Goal: Information Seeking & Learning: Understand process/instructions

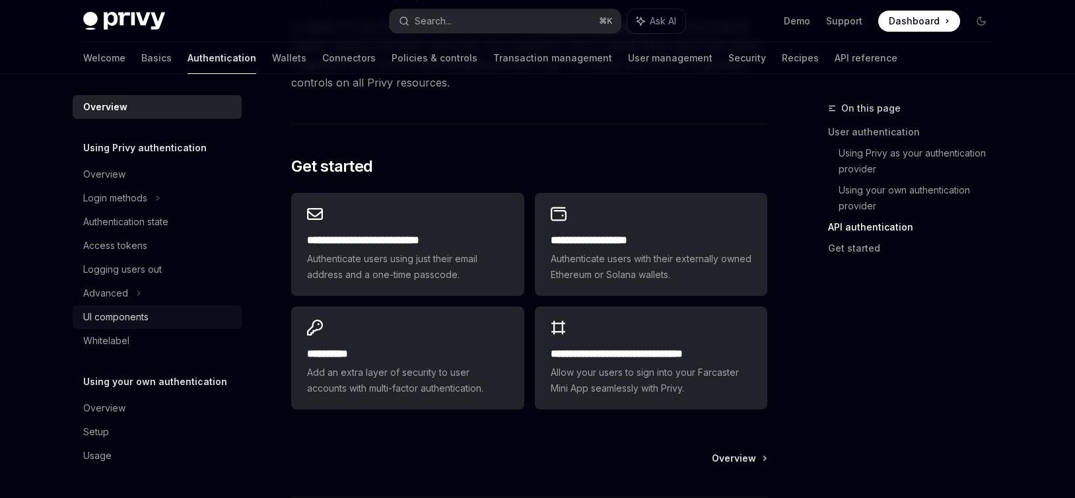
scroll to position [1050, 0]
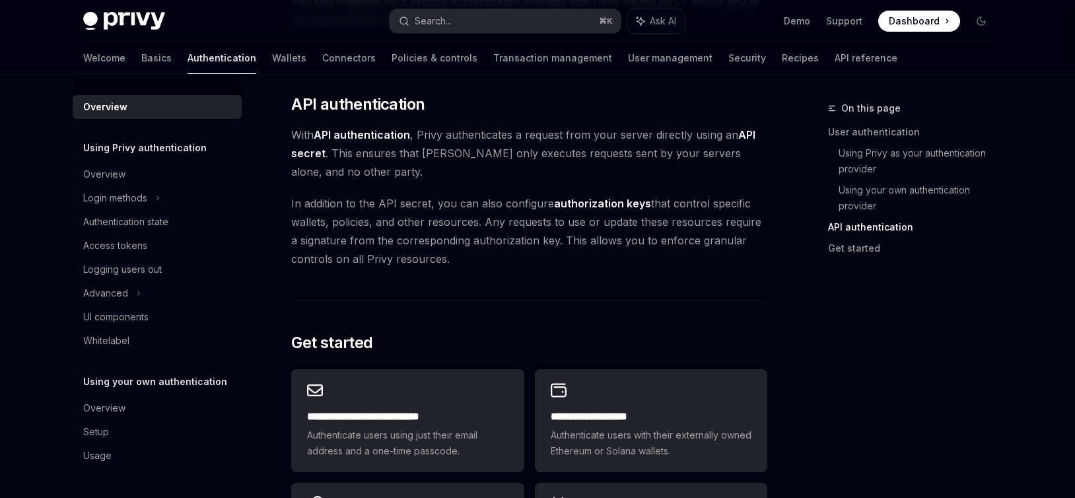
scroll to position [873, 0]
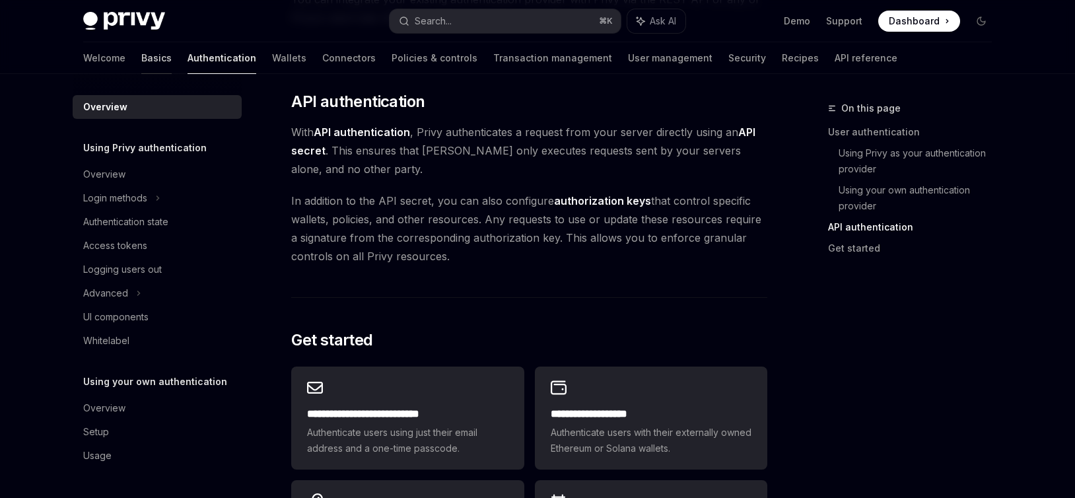
click at [141, 57] on link "Basics" at bounding box center [156, 58] width 30 height 32
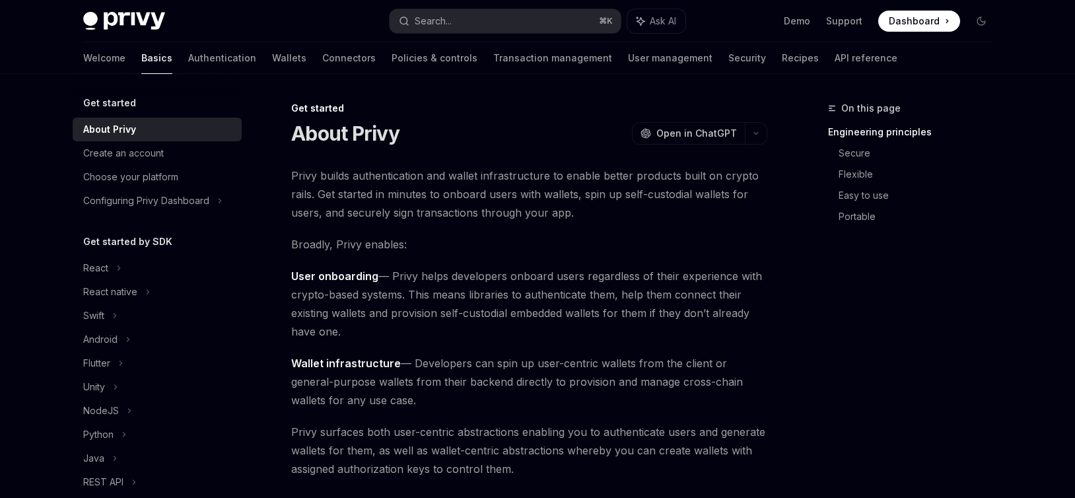
click at [428, 244] on span "Broadly, Privy enables:" at bounding box center [529, 244] width 476 height 18
click at [188, 56] on link "Authentication" at bounding box center [222, 58] width 68 height 32
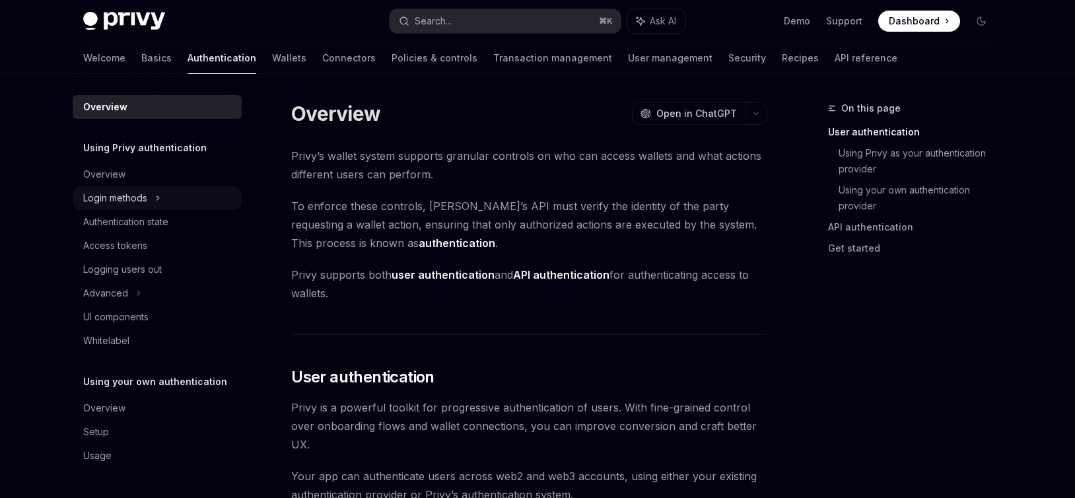
click at [158, 192] on icon at bounding box center [157, 198] width 5 height 16
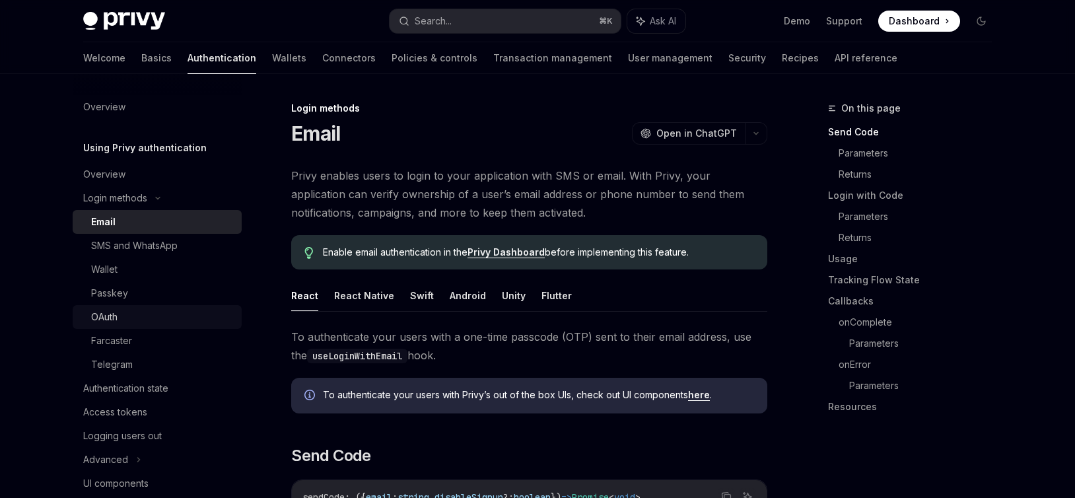
click at [120, 313] on div "OAuth" at bounding box center [162, 317] width 143 height 16
type textarea "*"
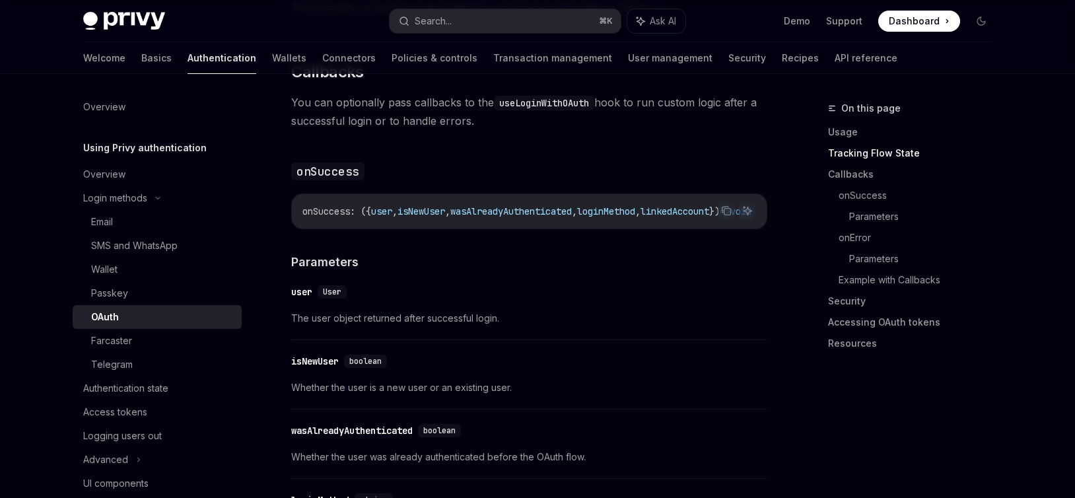
scroll to position [1663, 0]
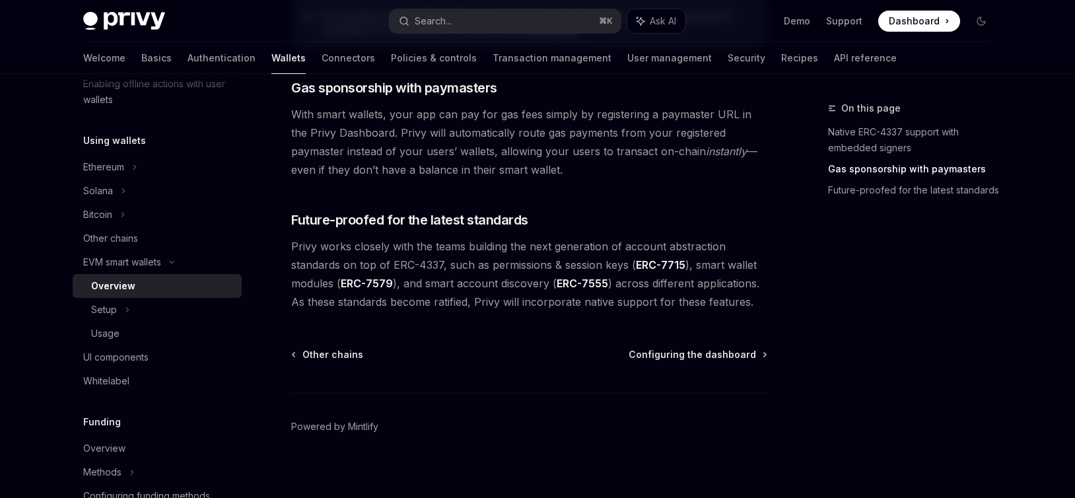
scroll to position [1083, 0]
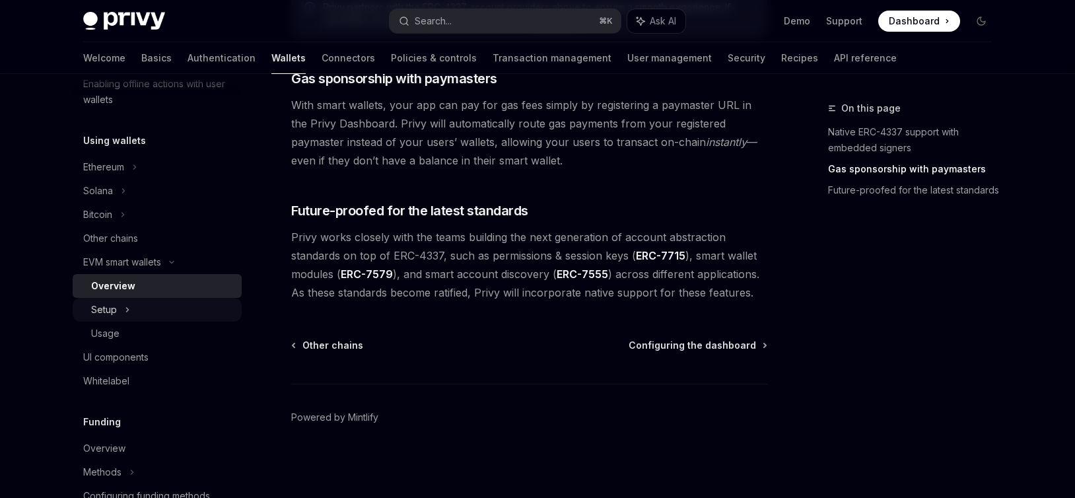
click at [114, 312] on div "Setup" at bounding box center [104, 310] width 26 height 16
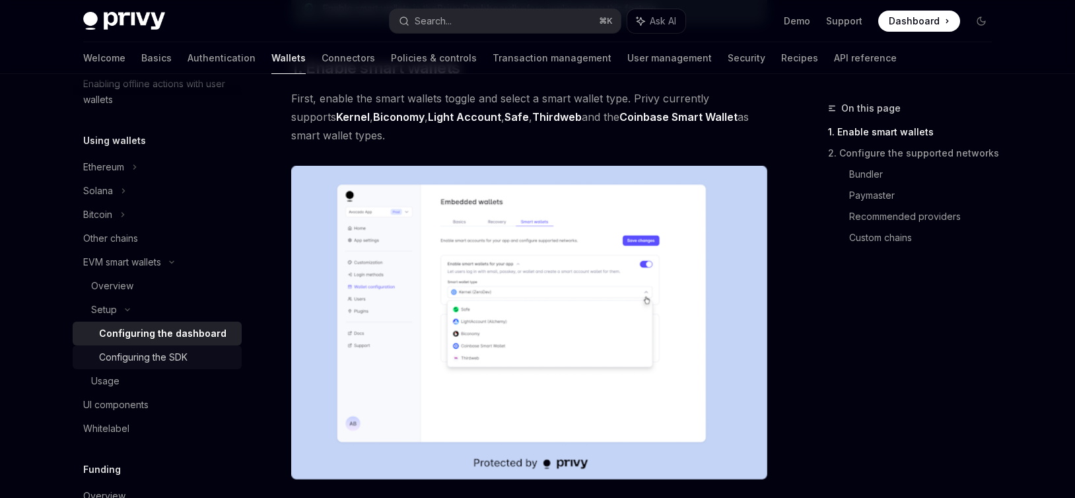
scroll to position [199, 0]
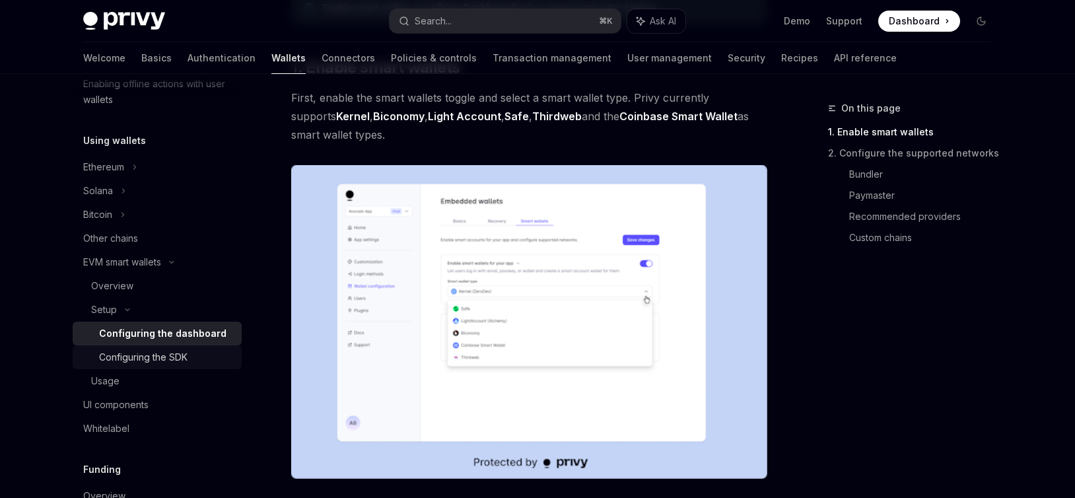
click at [162, 360] on div "Configuring the SDK" at bounding box center [143, 357] width 88 height 16
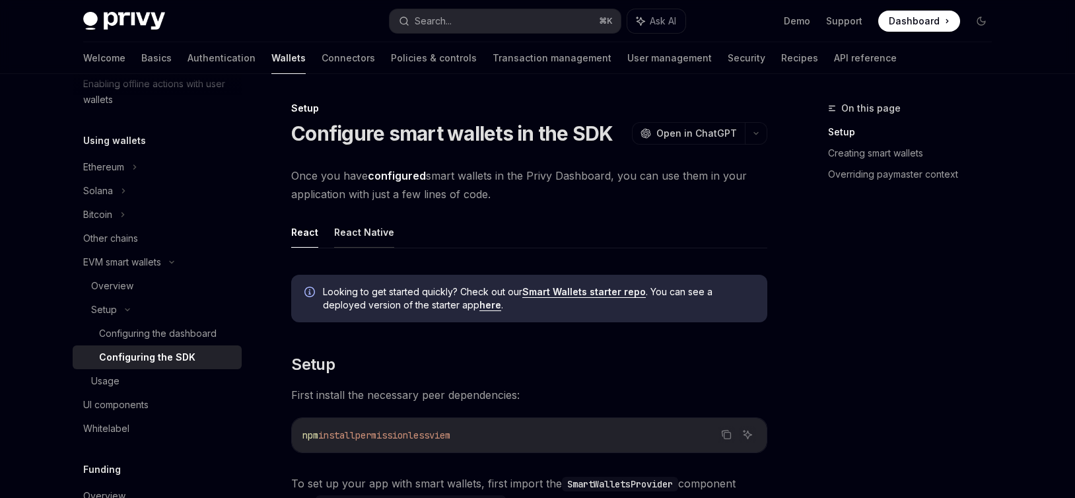
click at [365, 233] on button "React Native" at bounding box center [364, 232] width 60 height 31
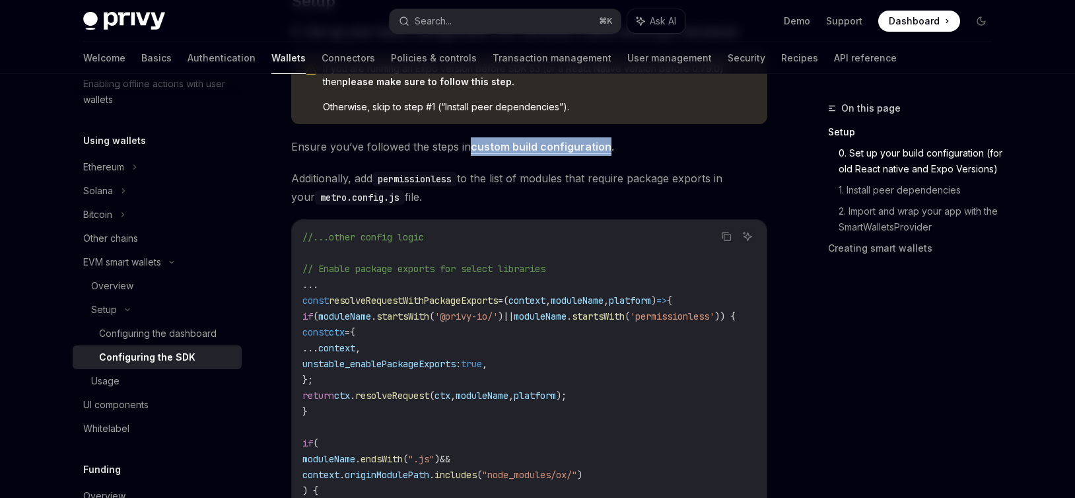
scroll to position [446, 0]
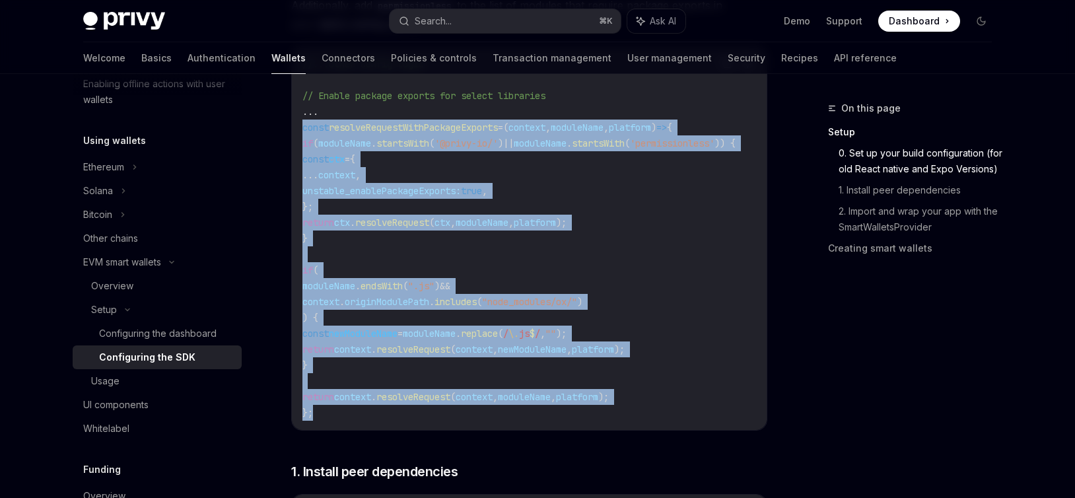
drag, startPoint x: 302, startPoint y: 131, endPoint x: 364, endPoint y: 416, distance: 291.9
click at [367, 419] on div "//...other config logic // Enable package exports for select libraries ... cons…" at bounding box center [529, 238] width 475 height 383
copy code "const resolveRequestWithPackageExports = ( context , moduleName , platform ) =>…"
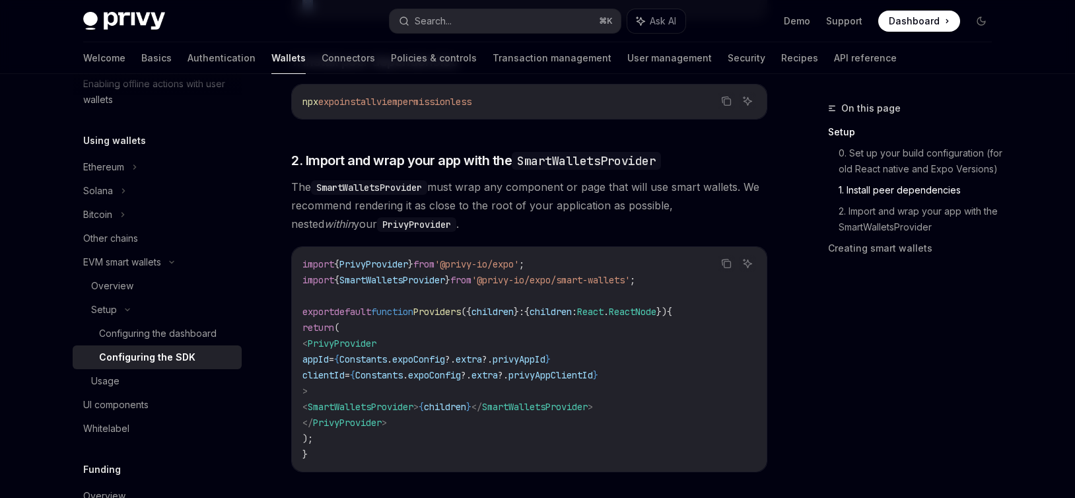
scroll to position [859, 0]
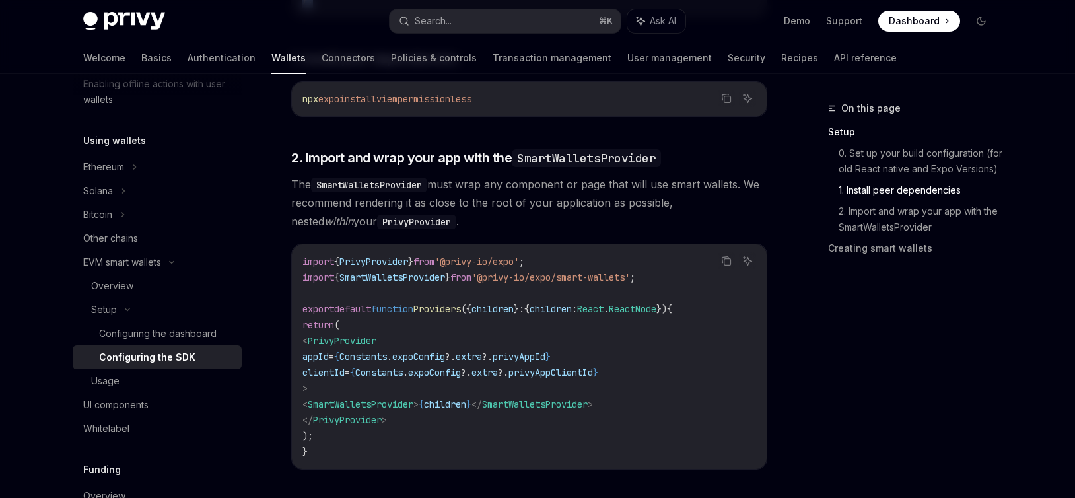
drag, startPoint x: 333, startPoint y: 413, endPoint x: 456, endPoint y: 414, distance: 122.8
click at [456, 410] on span "< SmartWalletsProvider > { children } </ SmartWalletsProvider >" at bounding box center [447, 404] width 291 height 12
copy span "< SmartWalletsProvider >"
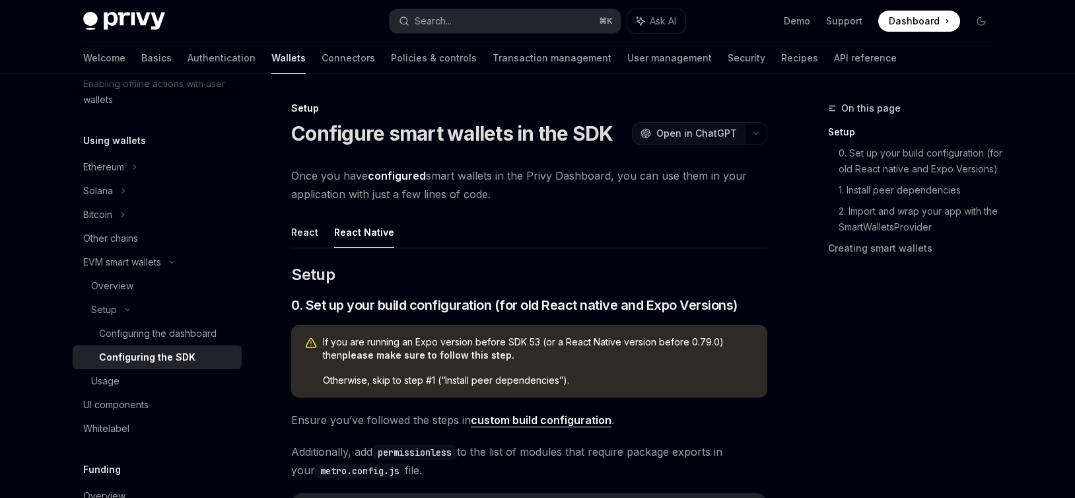
click at [692, 129] on span "Open in ChatGPT" at bounding box center [696, 133] width 81 height 13
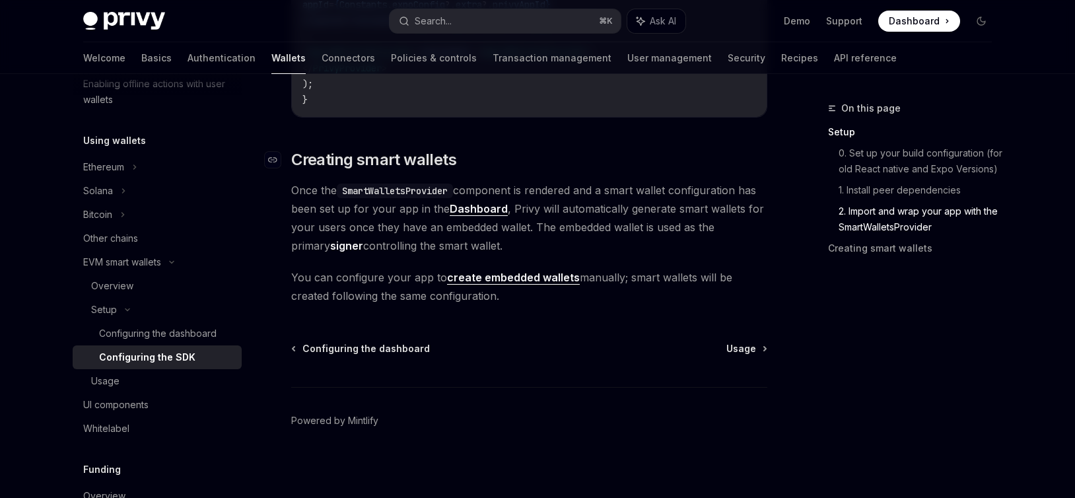
scroll to position [1217, 0]
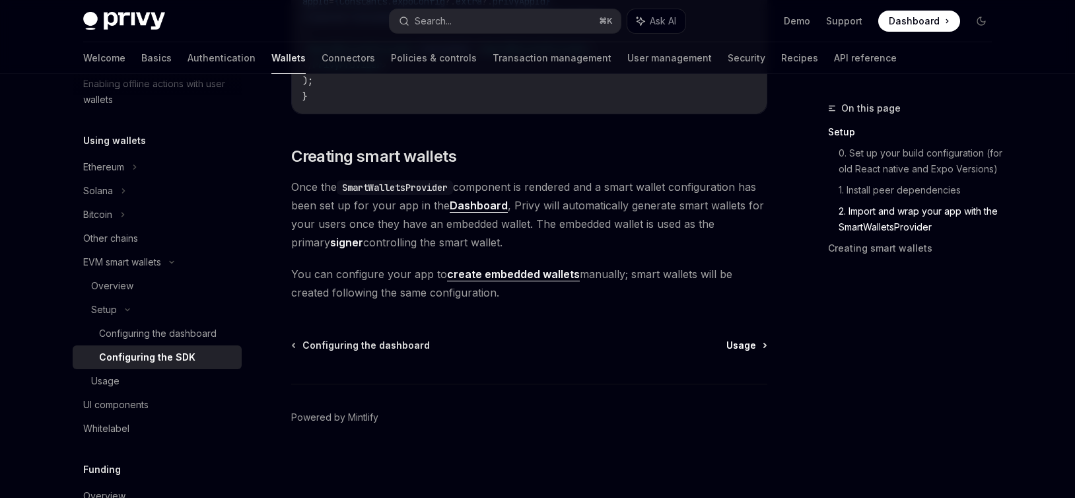
click at [751, 351] on span "Usage" at bounding box center [741, 345] width 30 height 13
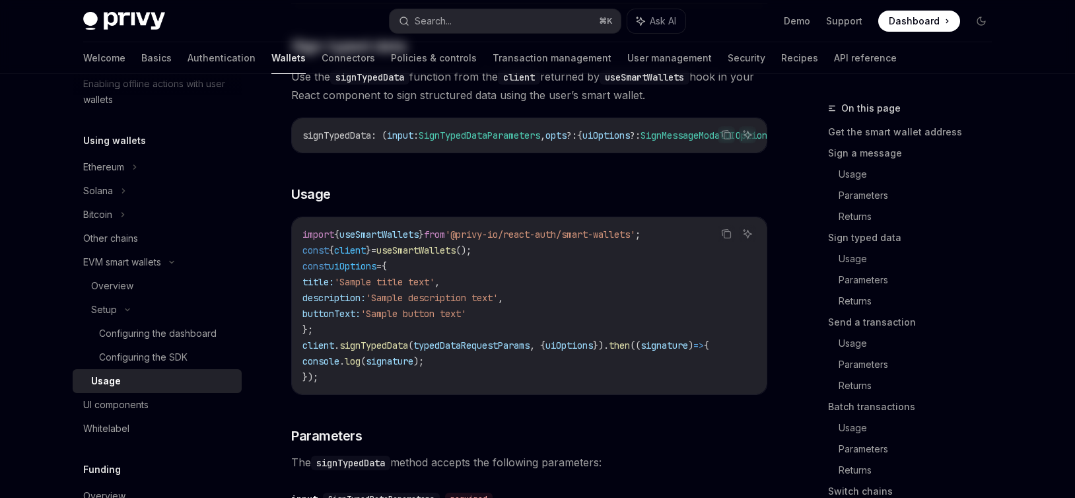
type textarea "*"
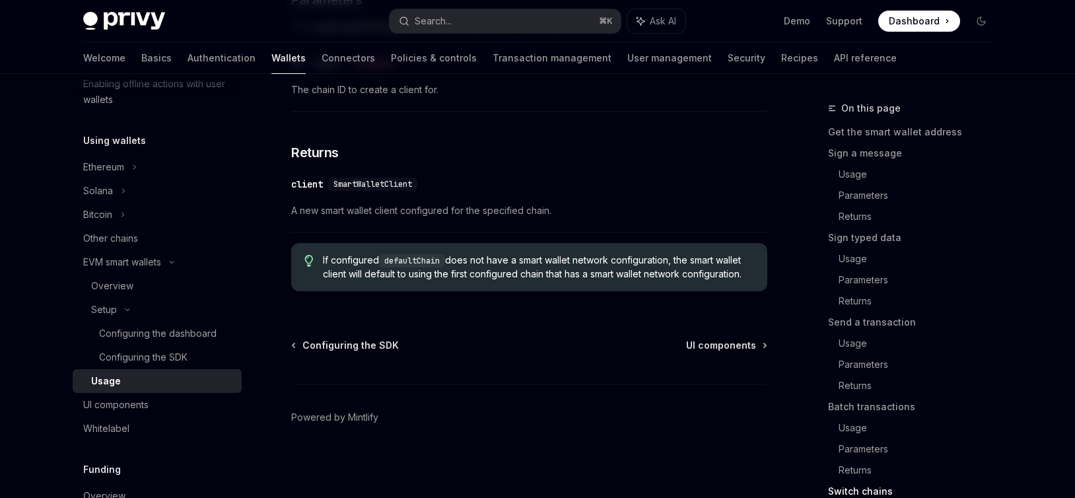
scroll to position [4170, 0]
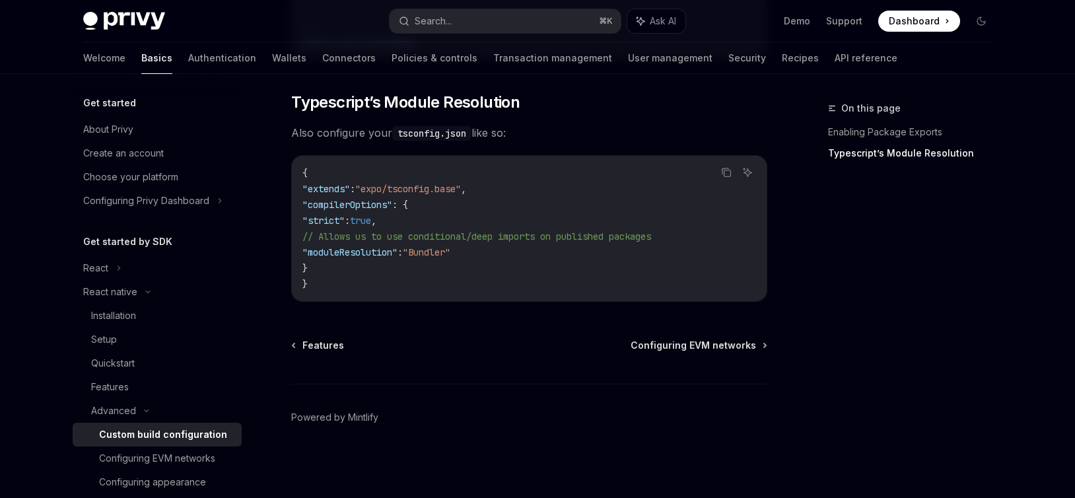
scroll to position [1273, 0]
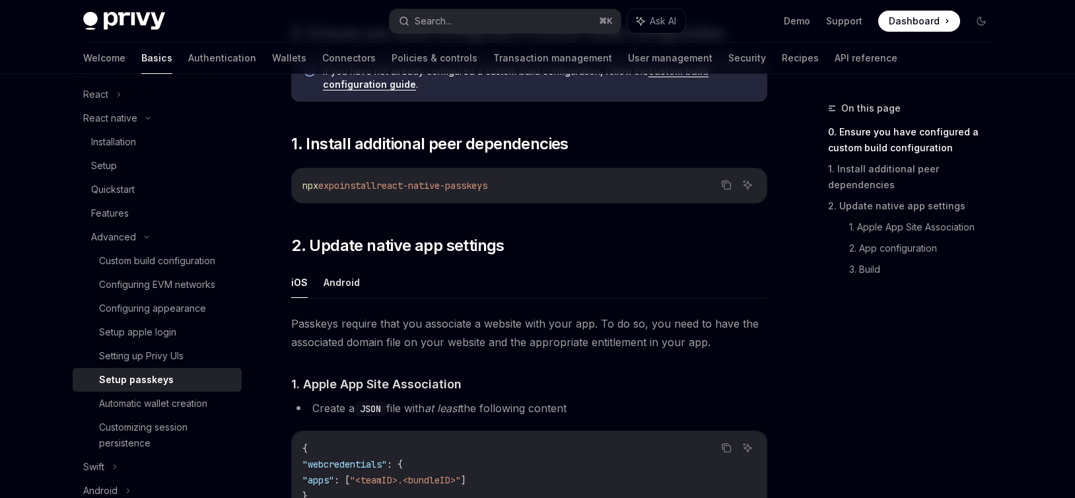
scroll to position [248, 0]
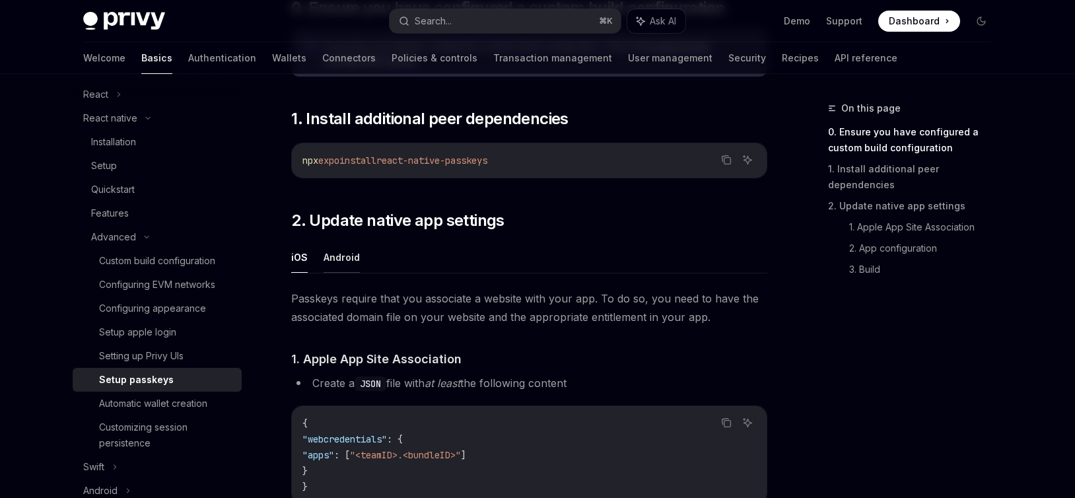
click at [349, 255] on button "Android" at bounding box center [342, 257] width 36 height 31
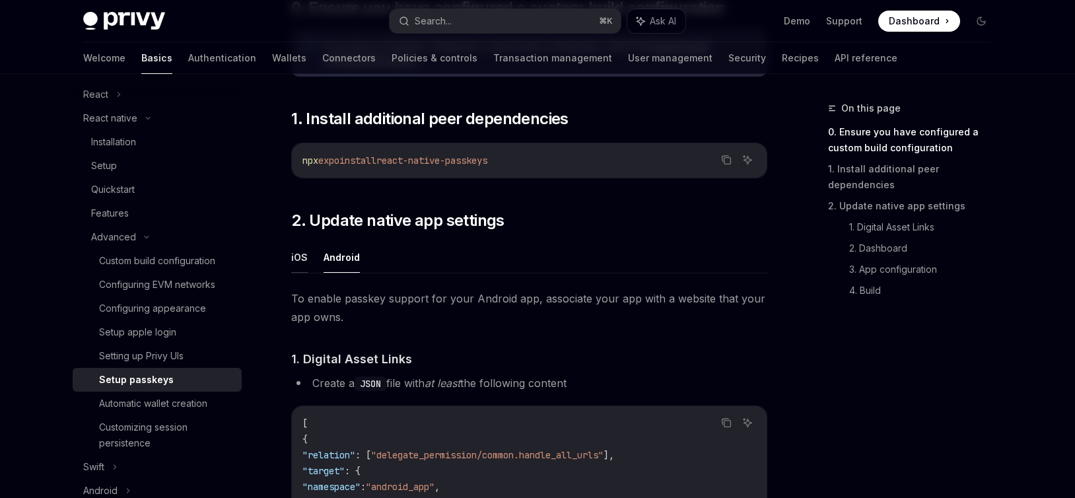
click at [300, 260] on button "iOS" at bounding box center [299, 257] width 17 height 31
type textarea "*"
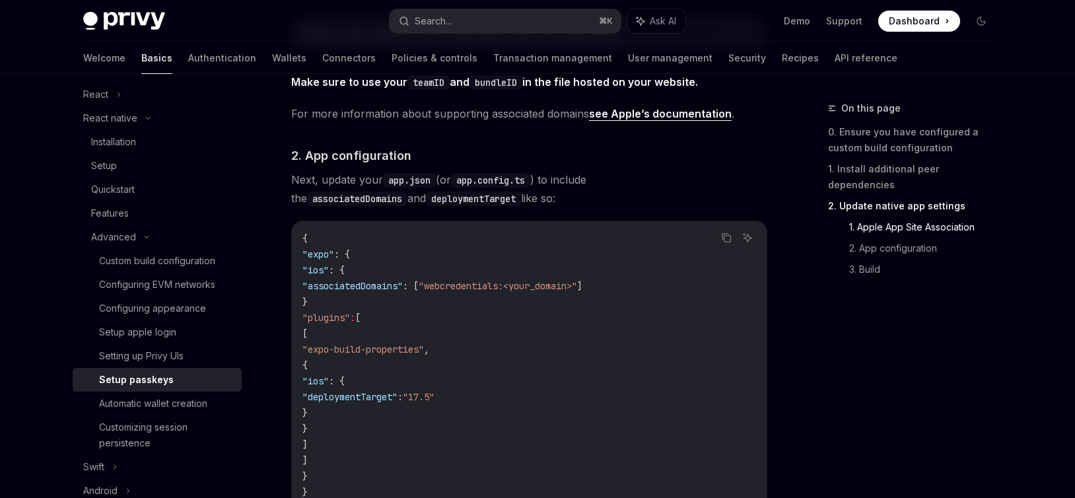
scroll to position [1150, 0]
